Goal: Task Accomplishment & Management: Use online tool/utility

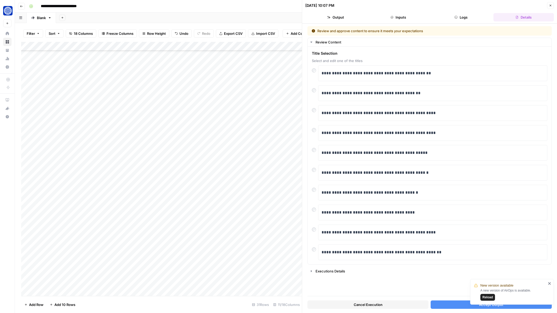
scroll to position [39, 0]
click at [377, 193] on p "**********" at bounding box center [433, 192] width 223 height 7
click at [370, 189] on div "**********" at bounding box center [433, 192] width 223 height 11
click at [450, 306] on button "Accept Output" at bounding box center [491, 305] width 121 height 8
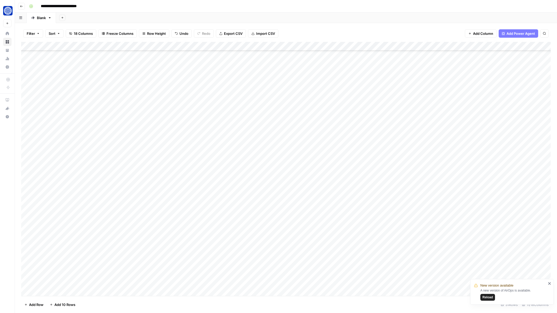
scroll to position [39, 0]
click at [255, 257] on div "Add Column" at bounding box center [286, 169] width 530 height 254
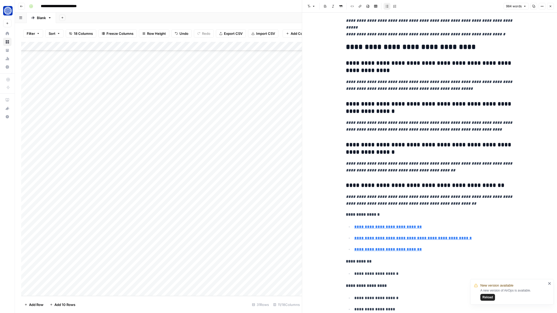
scroll to position [1540, 0]
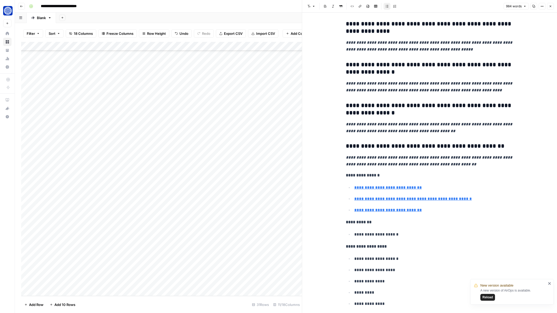
click at [491, 299] on span "Reload" at bounding box center [488, 297] width 10 height 5
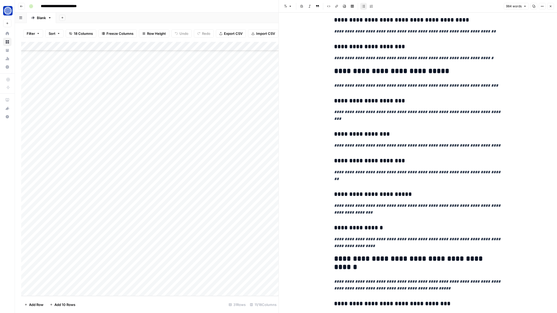
scroll to position [754, 0]
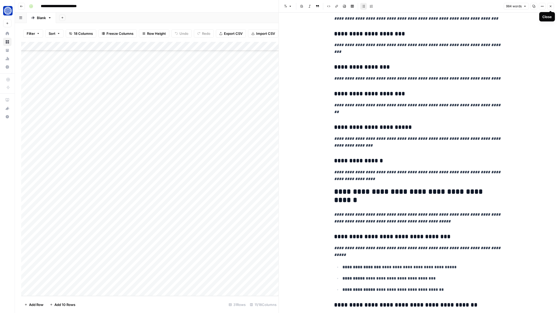
click at [550, 5] on icon "button" at bounding box center [550, 6] width 3 height 3
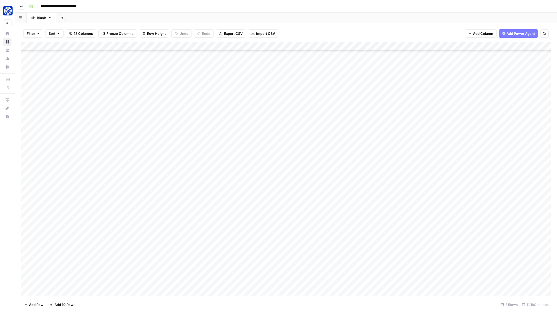
click at [285, 254] on div "Add Column" at bounding box center [286, 169] width 530 height 254
click at [376, 256] on div "Add Column" at bounding box center [286, 169] width 530 height 254
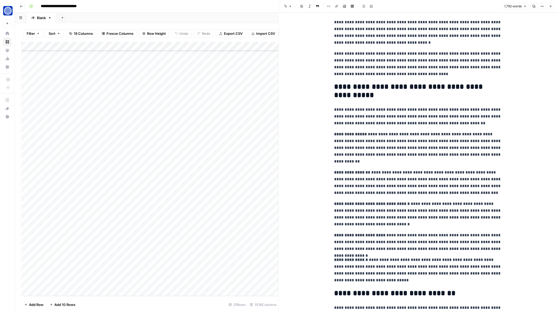
scroll to position [37, 0]
drag, startPoint x: 387, startPoint y: 147, endPoint x: 387, endPoint y: 158, distance: 11.0
click at [387, 158] on p "**********" at bounding box center [418, 148] width 168 height 34
click at [410, 151] on p "**********" at bounding box center [418, 148] width 168 height 34
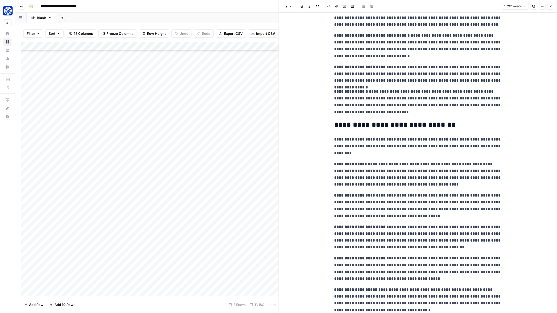
scroll to position [0, 0]
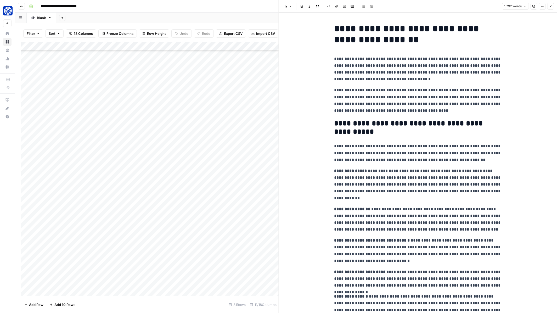
click at [550, 7] on icon "button" at bounding box center [550, 6] width 3 height 3
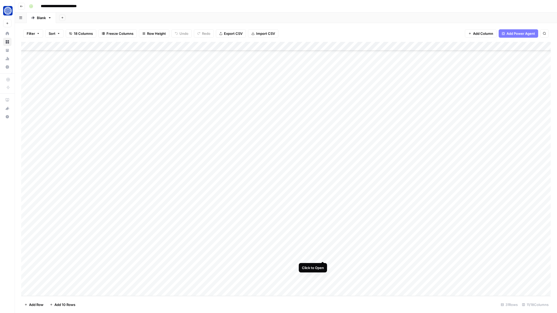
click at [324, 254] on div "Add Column" at bounding box center [286, 169] width 530 height 254
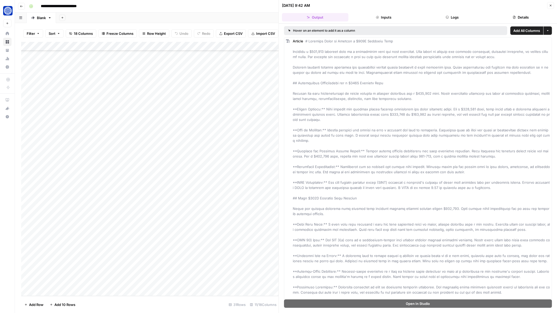
click at [523, 14] on button "Details" at bounding box center [521, 17] width 66 height 8
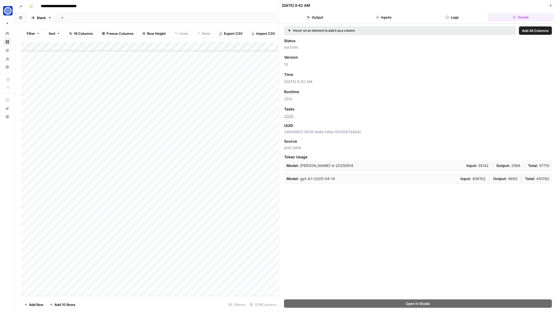
click at [474, 18] on button "Logs" at bounding box center [452, 17] width 66 height 8
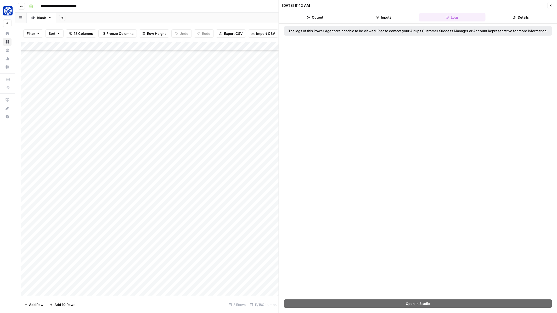
click at [399, 15] on button "Inputs" at bounding box center [384, 17] width 66 height 8
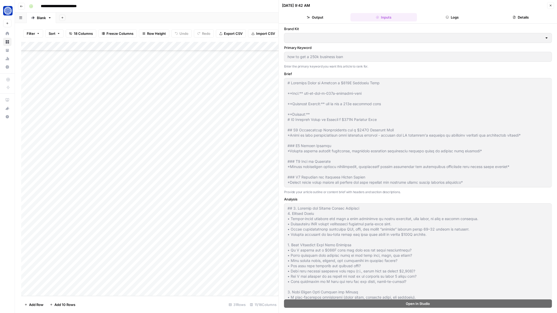
type input "Fundwell"
click at [323, 21] on button "Output" at bounding box center [315, 17] width 66 height 8
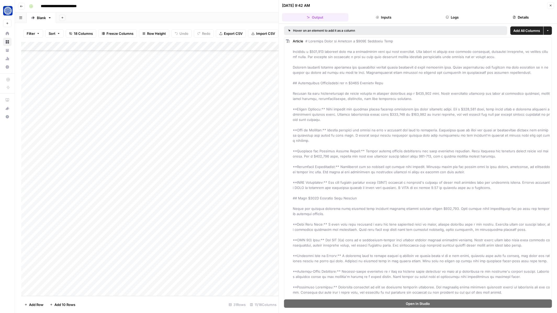
click at [549, 4] on button "Close" at bounding box center [550, 5] width 7 height 7
